Goal: Task Accomplishment & Management: Use online tool/utility

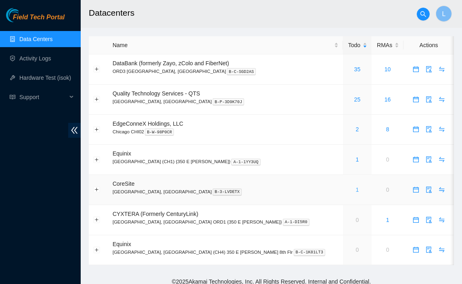
click at [347, 190] on div "1" at bounding box center [357, 190] width 20 height 9
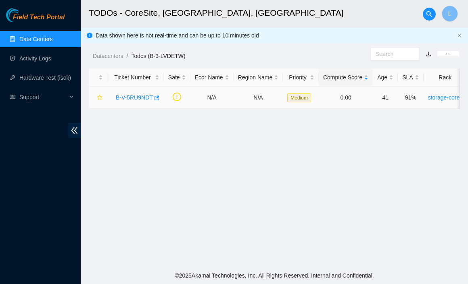
click at [125, 98] on link "B-V-5RU9NDT" at bounding box center [134, 97] width 37 height 6
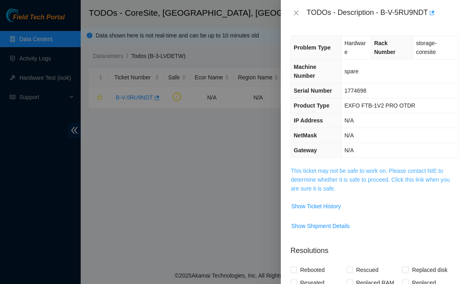
click at [343, 175] on link "This ticket may not be safe to work on. Please contact NIE to determine whether…" at bounding box center [370, 180] width 159 height 24
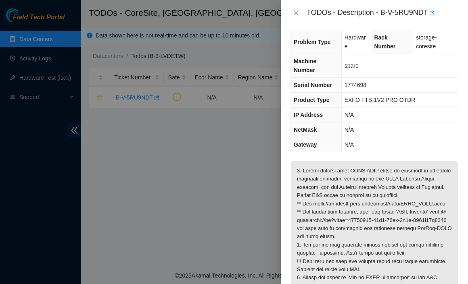
scroll to position [6, 0]
drag, startPoint x: 426, startPoint y: 12, endPoint x: 383, endPoint y: 13, distance: 43.2
click at [383, 13] on div "TODOs - Description - B-V-5RU9NDT" at bounding box center [383, 12] width 152 height 13
copy div "B-V-5RU9NDT"
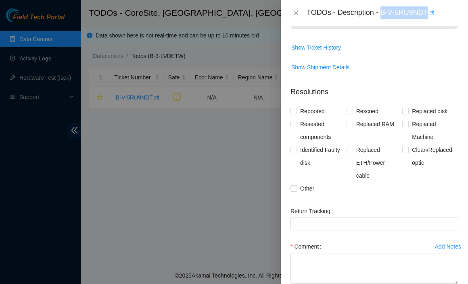
scroll to position [455, 0]
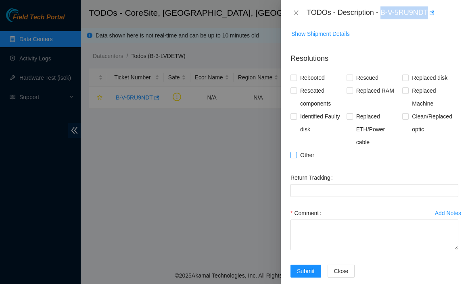
click at [296, 155] on input "Other" at bounding box center [294, 155] width 6 height 6
checkbox input "true"
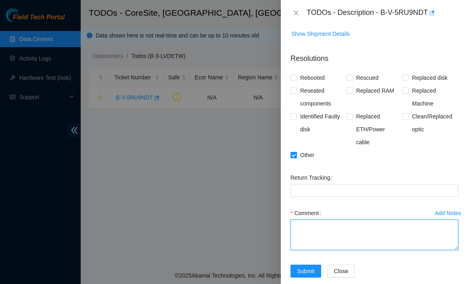
click at [344, 233] on textarea "Comment" at bounding box center [375, 235] width 168 height 31
paste textarea "Confirming that steps in todo have been performed and successfully completed. E…"
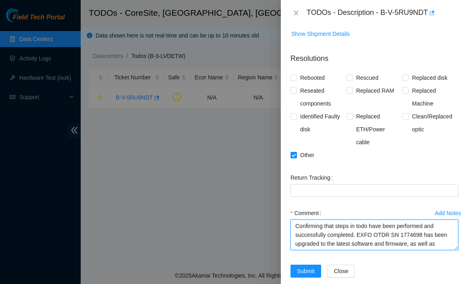
scroll to position [33, 0]
type textarea "Confirming that steps in todo have been performed and successfully completed. E…"
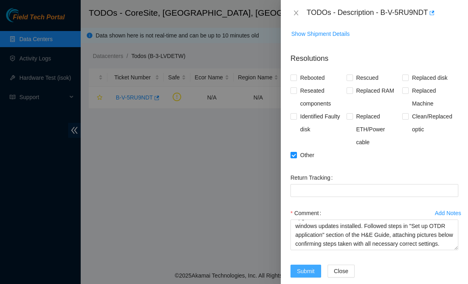
click at [309, 269] on span "Submit" at bounding box center [306, 271] width 18 height 9
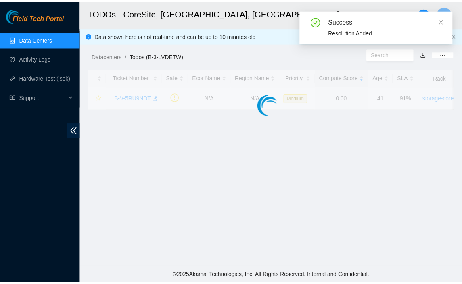
scroll to position [192, 0]
